Goal: Answer question/provide support: Share knowledge or assist other users

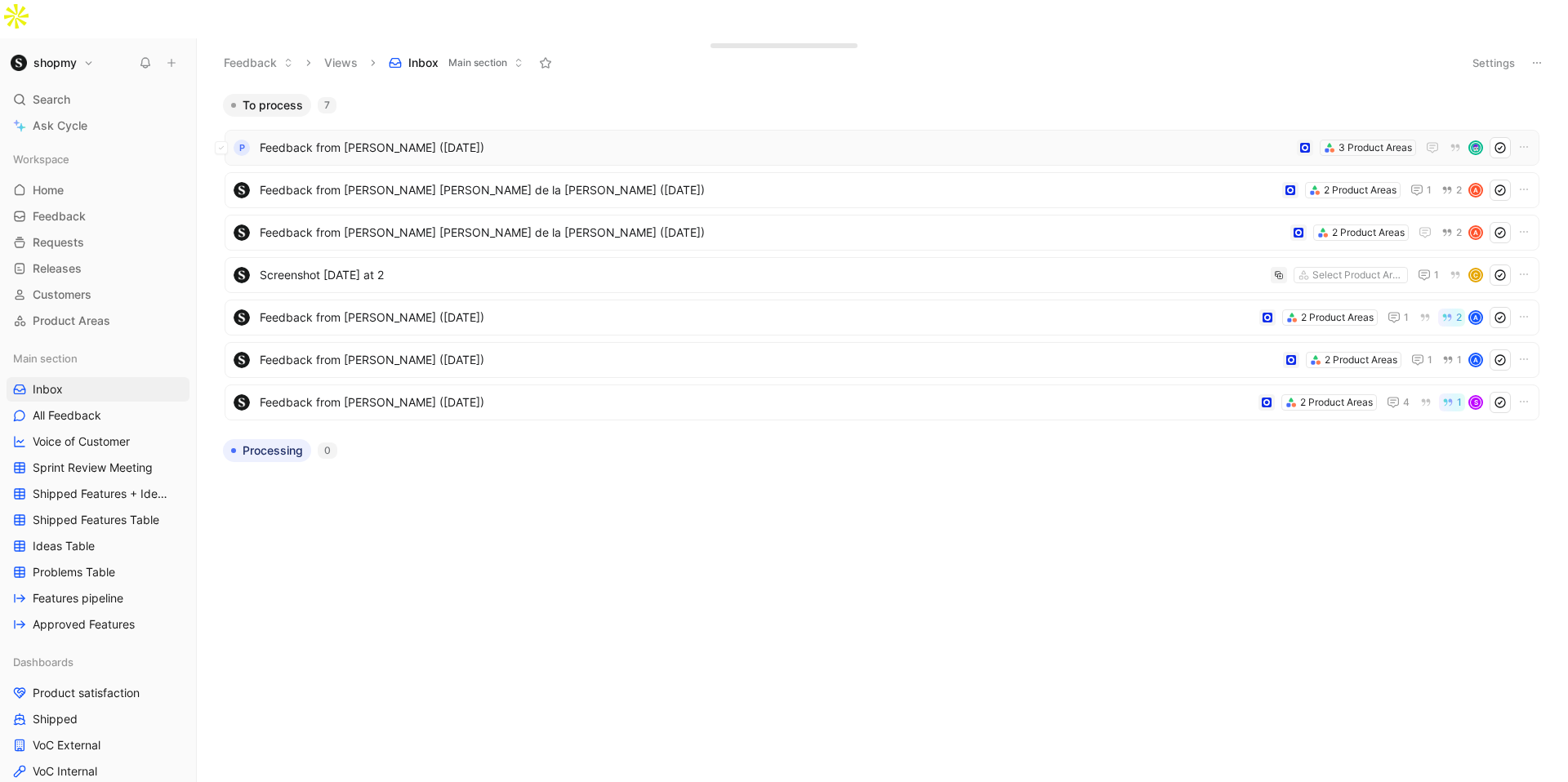
click at [1056, 138] on span "Feedback from [PERSON_NAME] ([DATE])" at bounding box center [775, 148] width 1031 height 19
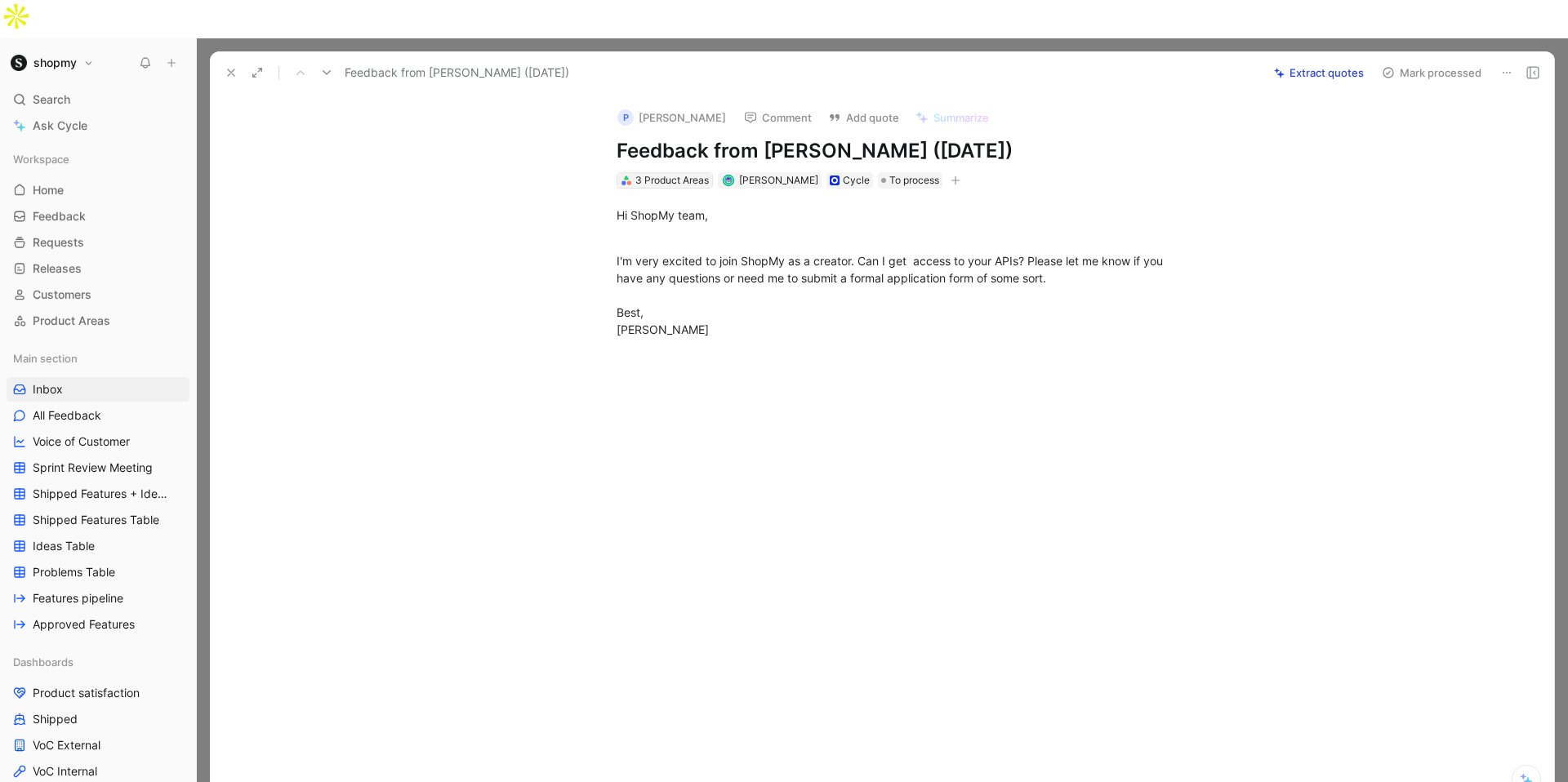
click at [672, 173] on div "3 Product Areas" at bounding box center [672, 180] width 74 height 17
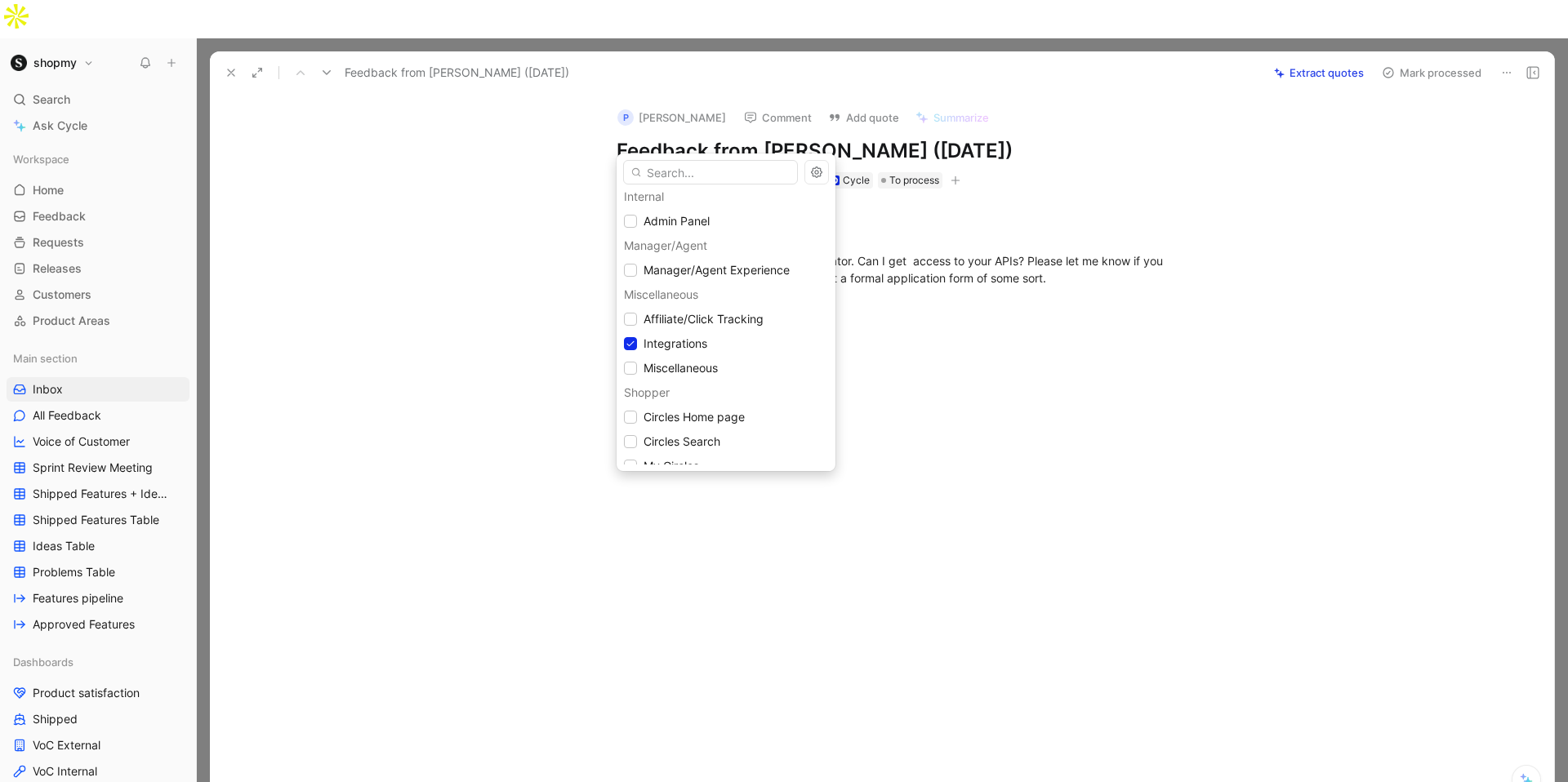
scroll to position [884, 0]
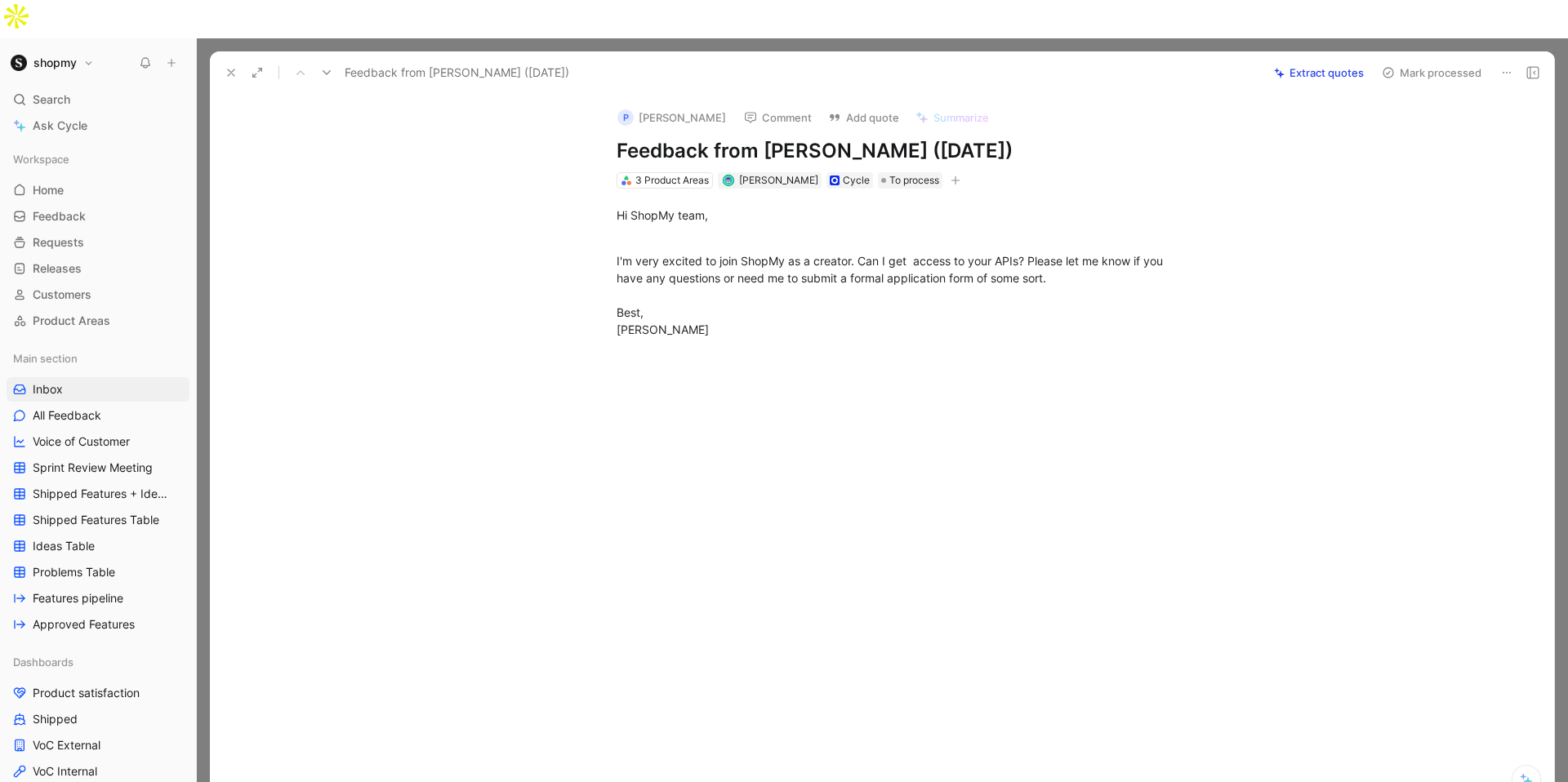
click at [737, 106] on button "Comment" at bounding box center [778, 117] width 82 height 23
click at [804, 280] on div "I'm very excited to join ShopMy as a creator. Can I get access to your APIs? Pl…" at bounding box center [899, 286] width 565 height 102
click at [230, 61] on button at bounding box center [231, 73] width 23 height 23
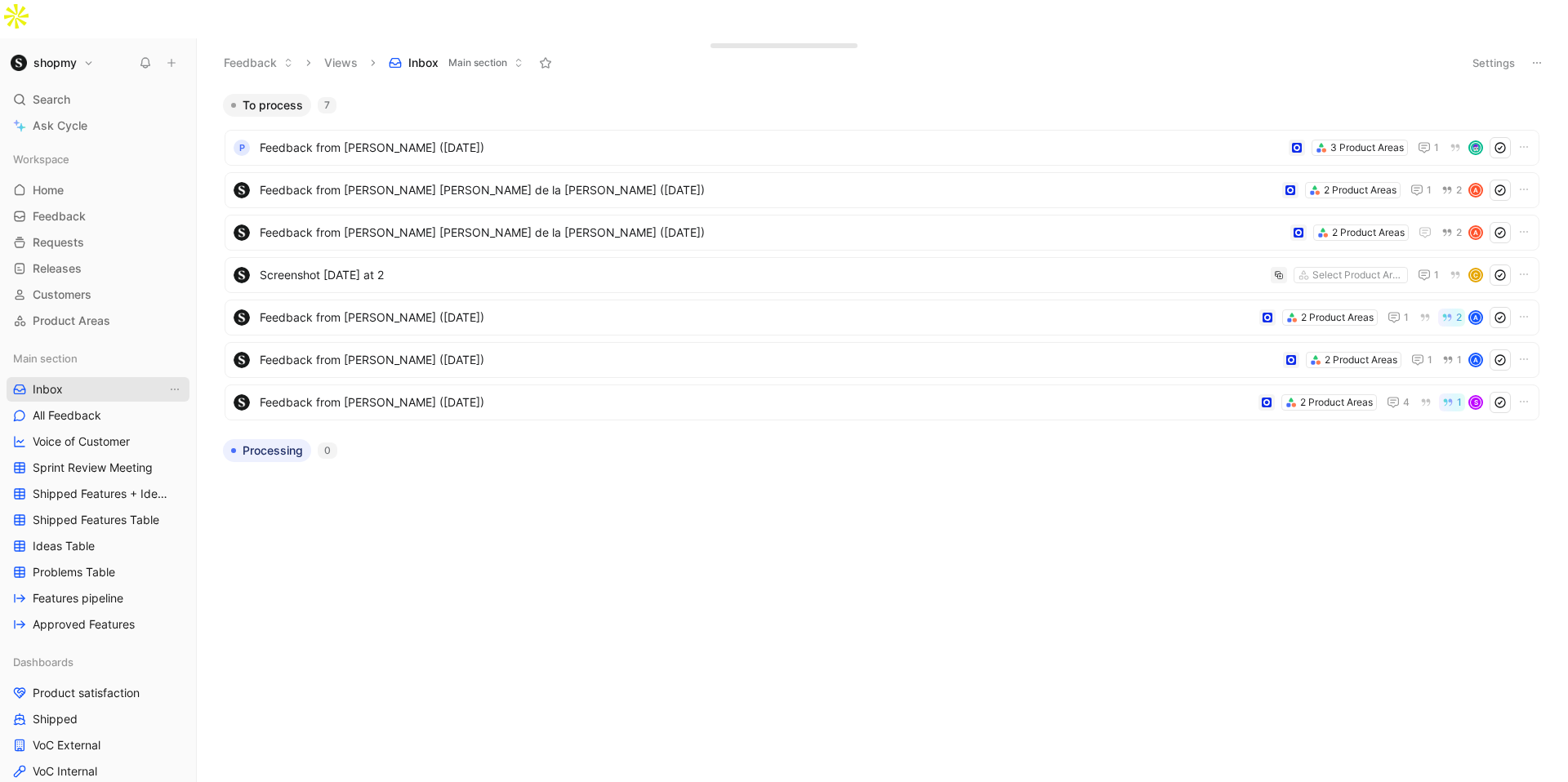
click at [132, 377] on link "Inbox" at bounding box center [97, 390] width 183 height 25
click at [145, 56] on use at bounding box center [145, 61] width 11 height 11
click at [145, 56] on icon at bounding box center [145, 62] width 13 height 13
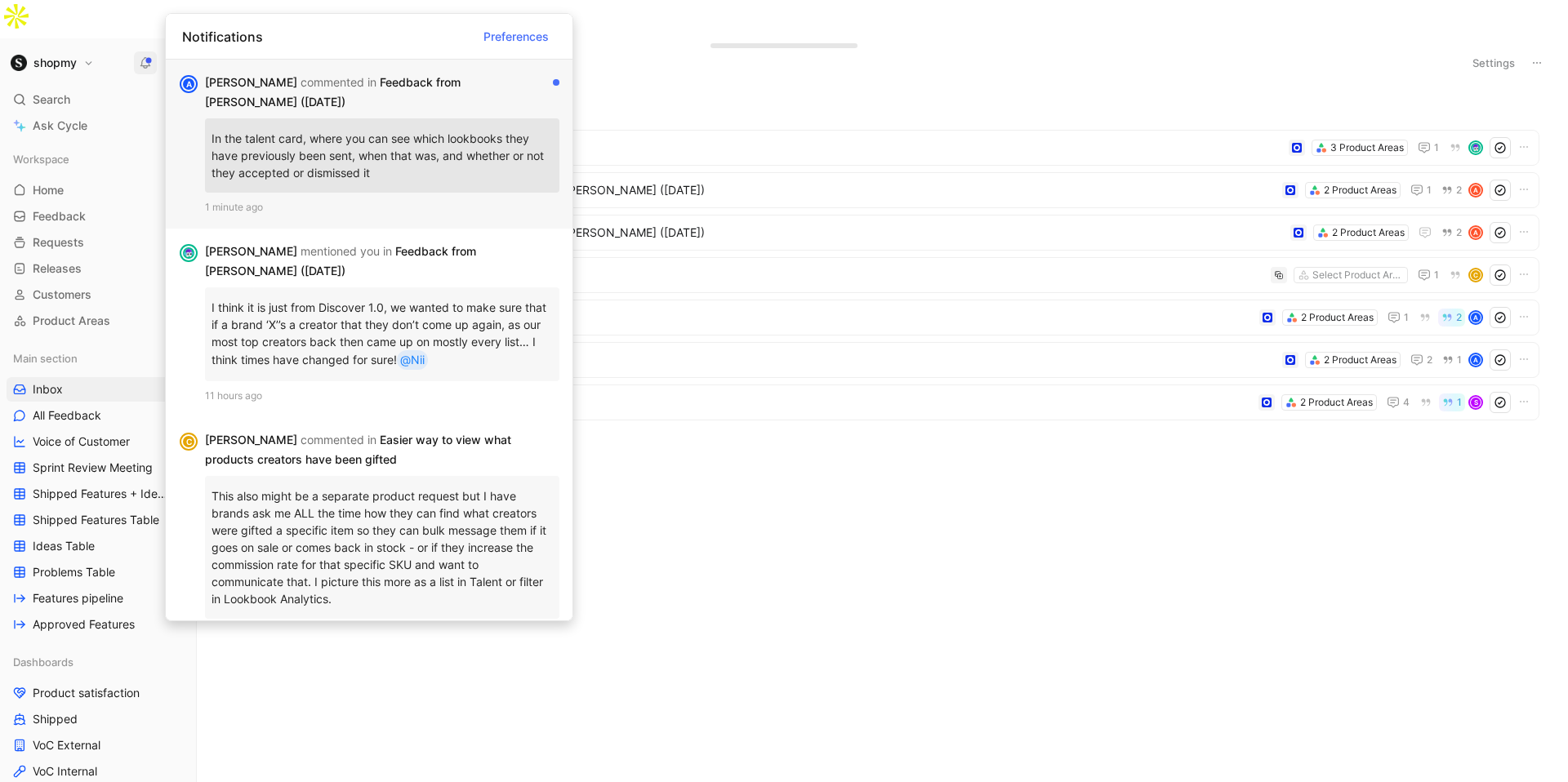
click at [353, 136] on p "In the talent card, where you can see which lookbooks they have previously been…" at bounding box center [383, 156] width 342 height 61
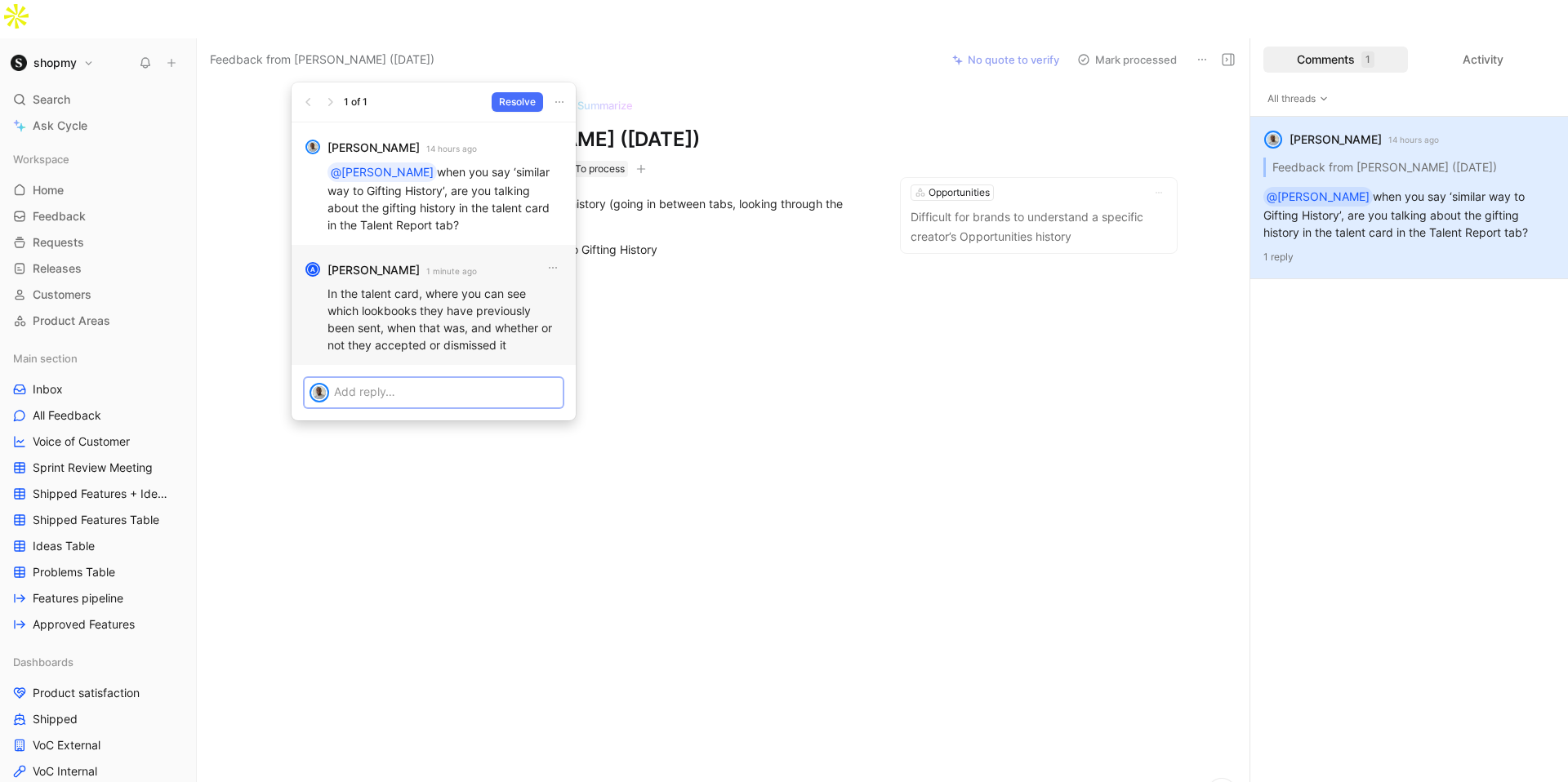
click at [367, 393] on p at bounding box center [446, 391] width 224 height 18
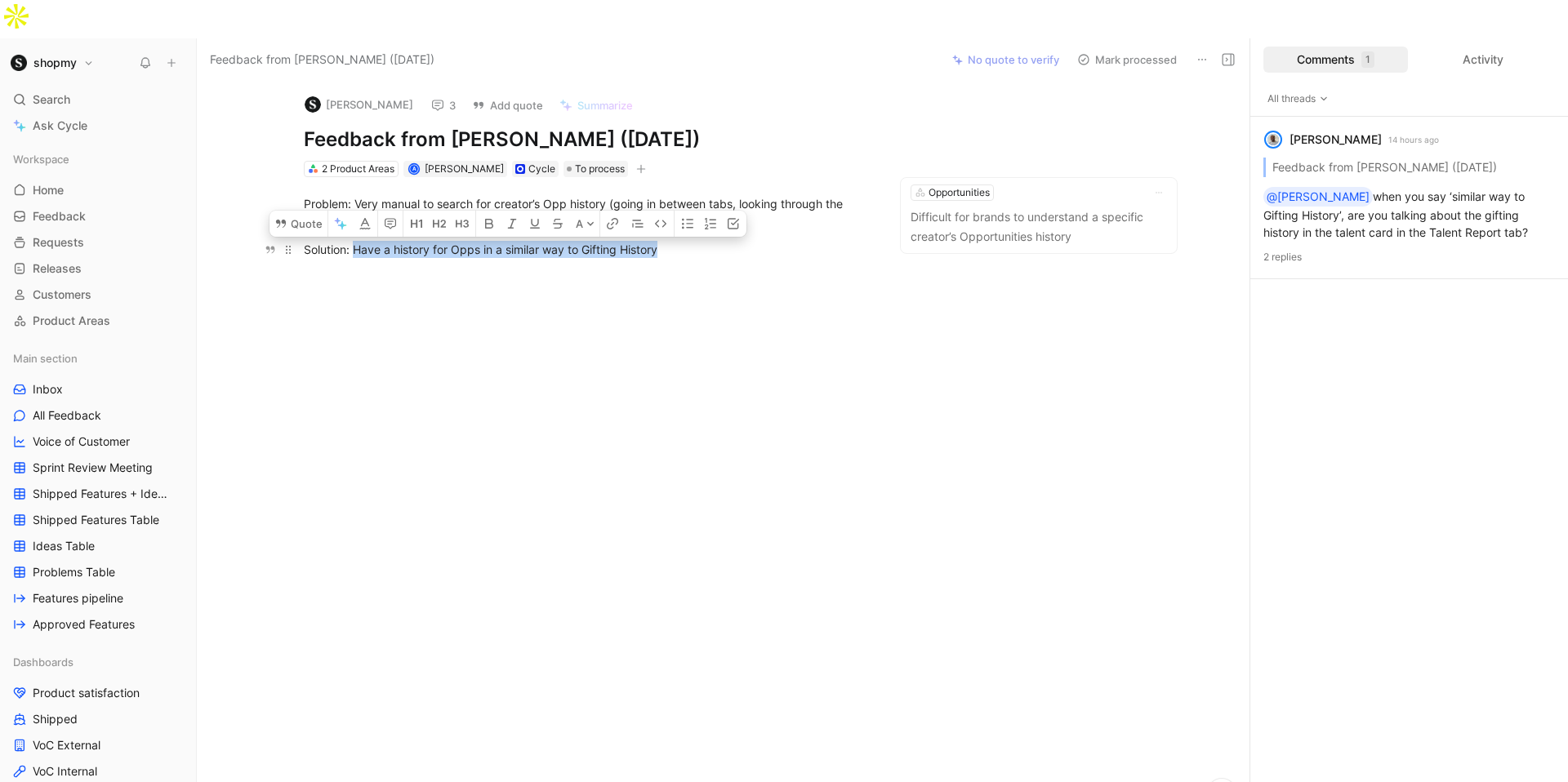
drag, startPoint x: 696, startPoint y: 210, endPoint x: 355, endPoint y: 207, distance: 341.0
click at [355, 241] on div "Solution: Have a history for Opps in a similar way to Gifting History" at bounding box center [586, 250] width 565 height 18
copy div "Have a history for Opps in a similar way to Gifting History"
click at [518, 94] on button "Add quote" at bounding box center [508, 105] width 86 height 23
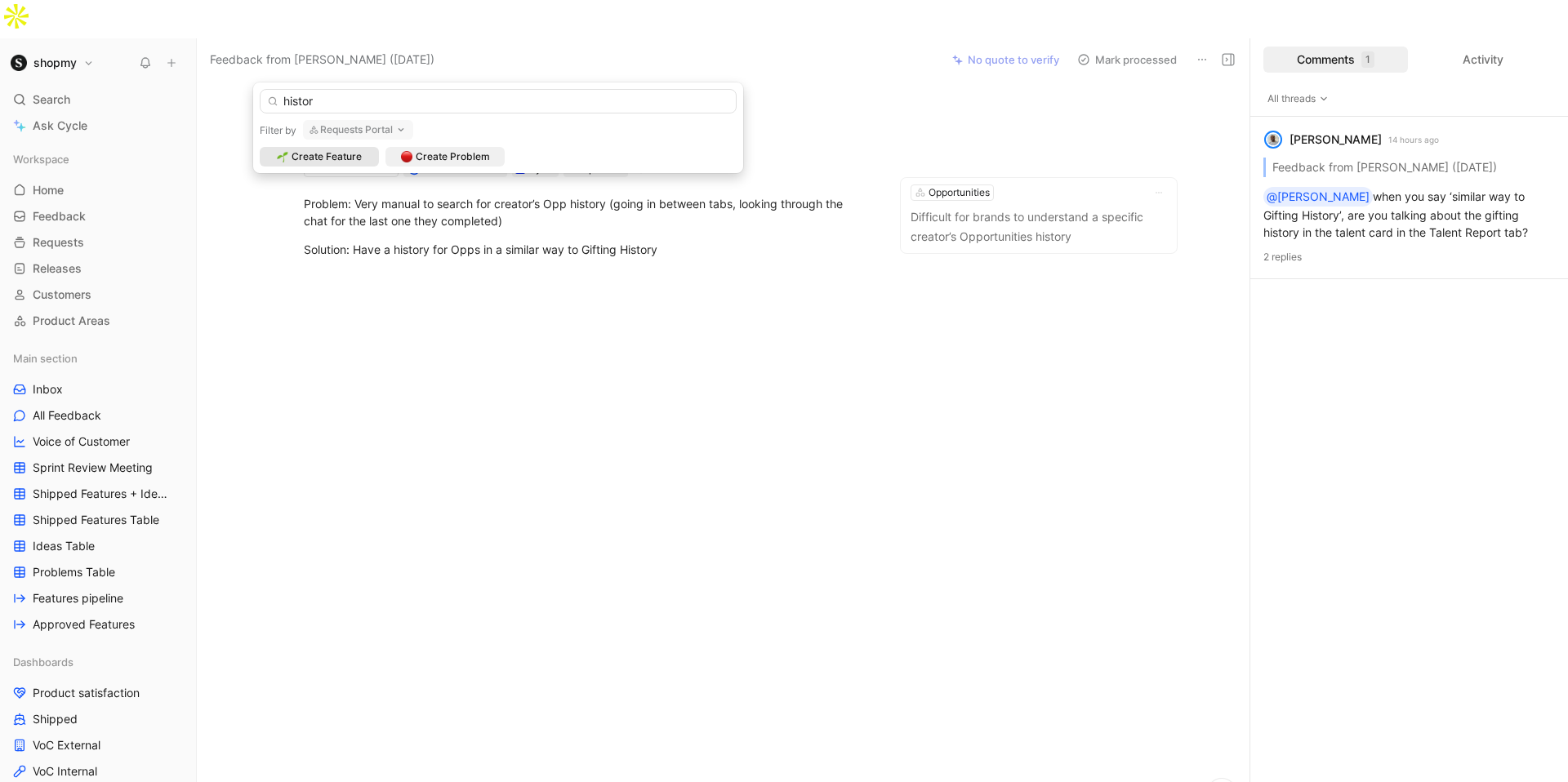
type input "history"
type input "opportunity"
click at [380, 130] on button "Requests Portal" at bounding box center [358, 130] width 110 height 19
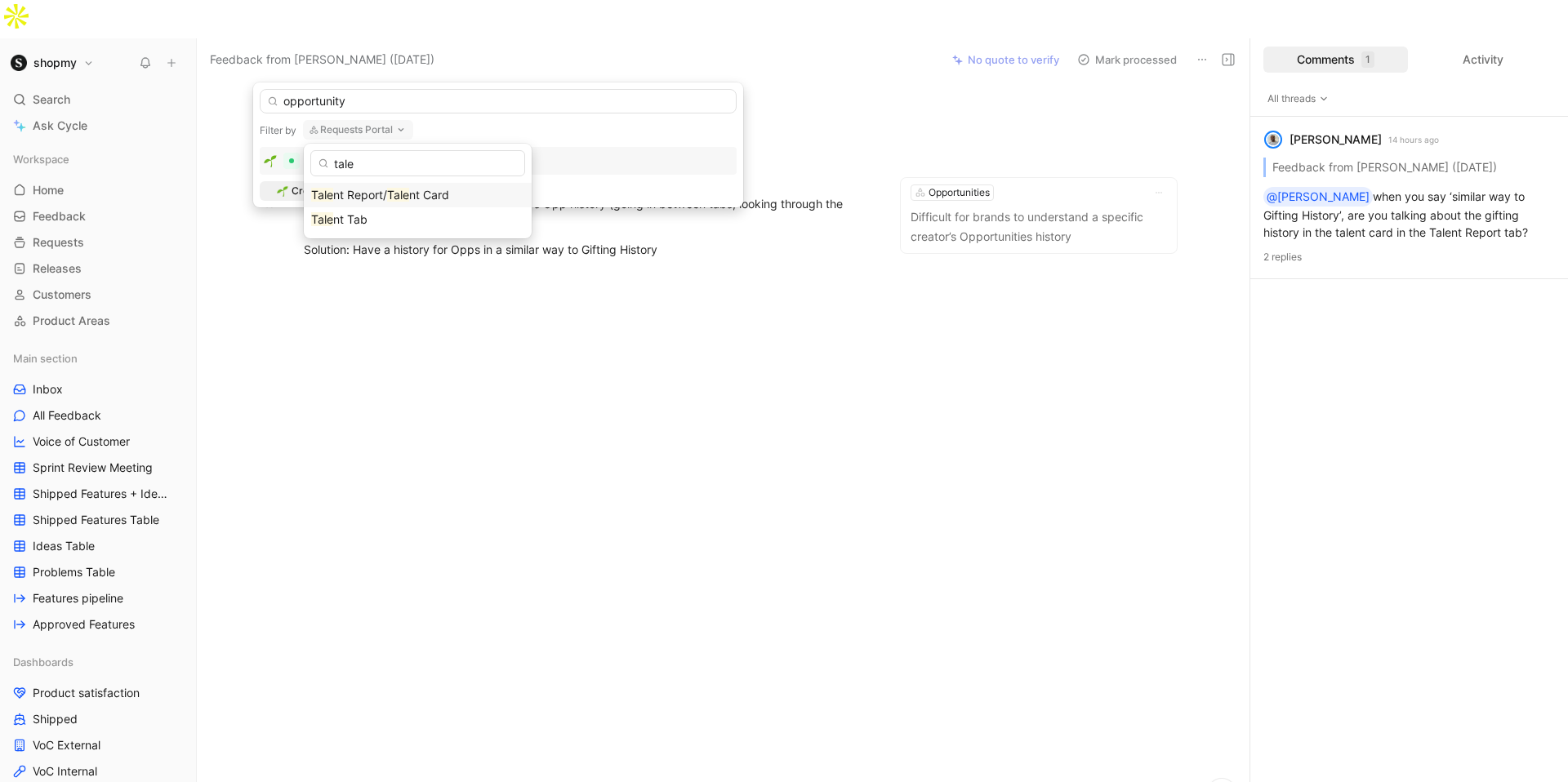
type input "tale"
click at [420, 190] on span "nt Card" at bounding box center [429, 194] width 40 height 14
click at [429, 155] on span "Opportunities Section in Talent Card" at bounding box center [403, 160] width 194 height 14
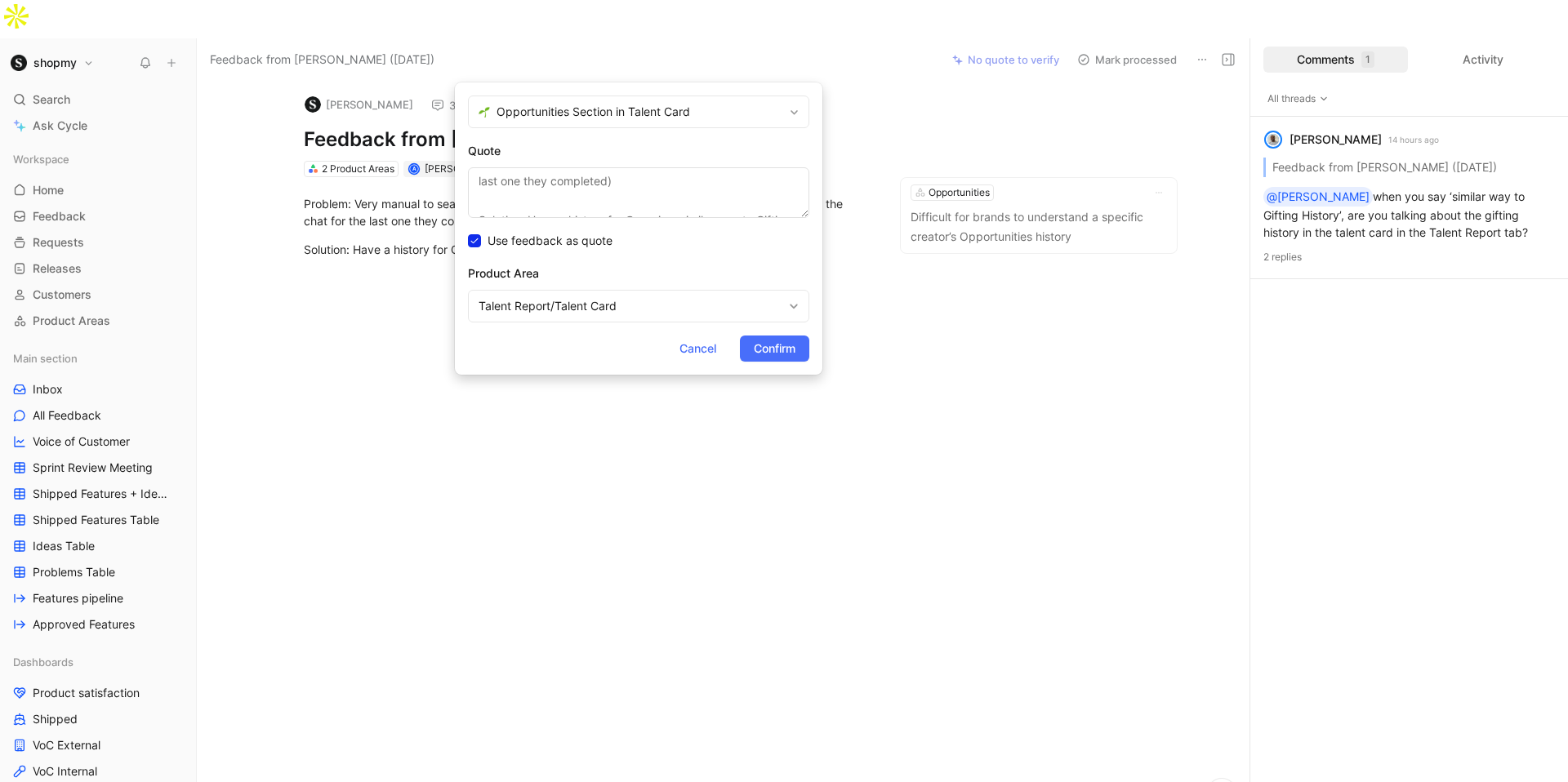
scroll to position [79, 0]
click at [782, 351] on span "Confirm" at bounding box center [775, 349] width 42 height 19
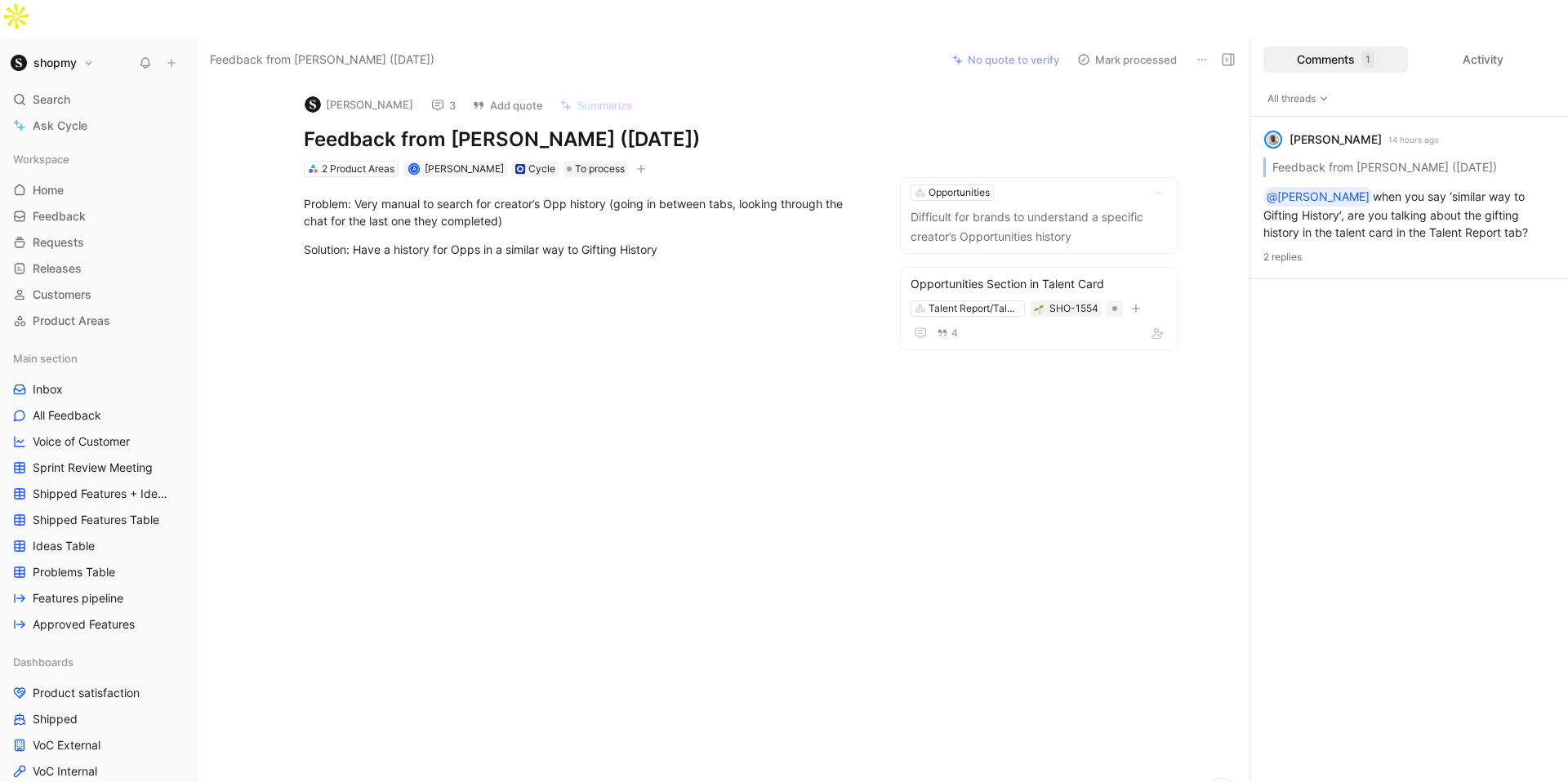
click at [1141, 48] on button "Mark processed" at bounding box center [1127, 60] width 115 height 23
